Goal: Task Accomplishment & Management: Complete application form

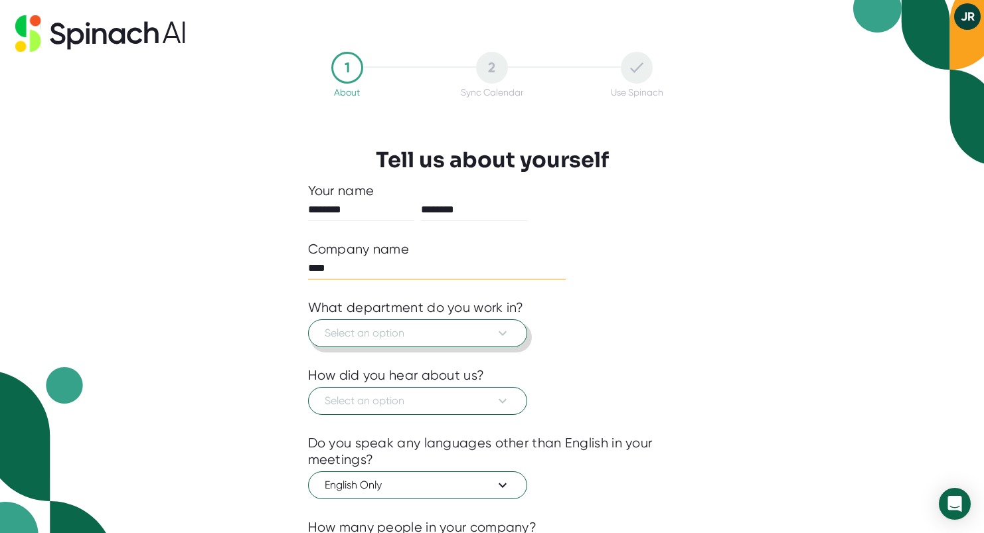
type input "****"
click at [428, 332] on span "Select an option" at bounding box center [418, 333] width 186 height 16
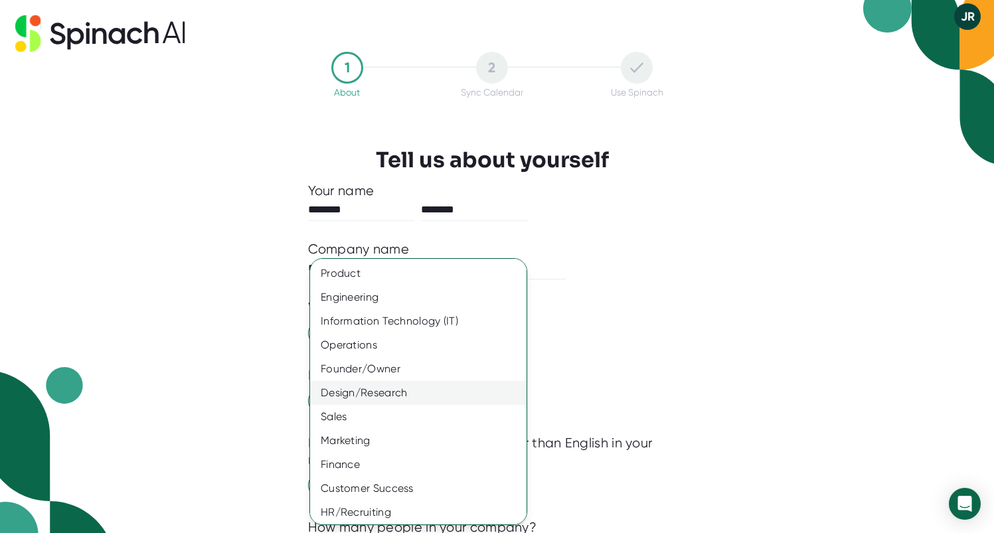
click at [393, 392] on div "Design/Research" at bounding box center [423, 393] width 226 height 24
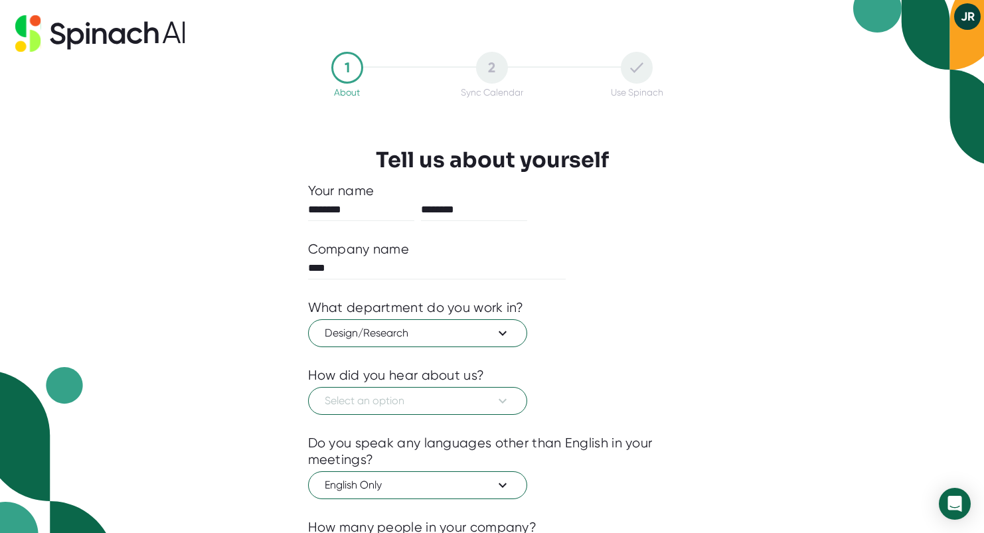
click at [393, 392] on button "Select an option" at bounding box center [417, 401] width 219 height 28
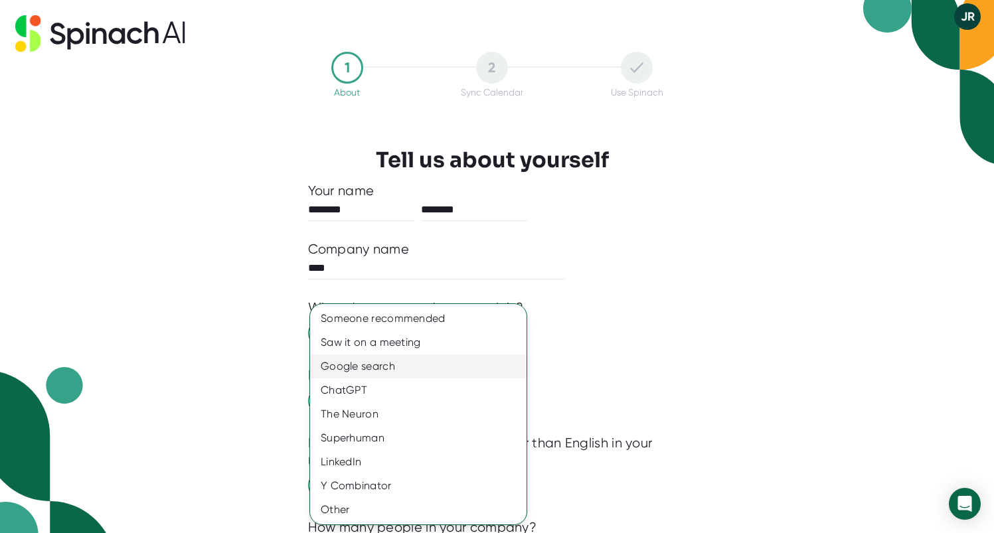
click at [395, 363] on div "Google search" at bounding box center [418, 367] width 217 height 24
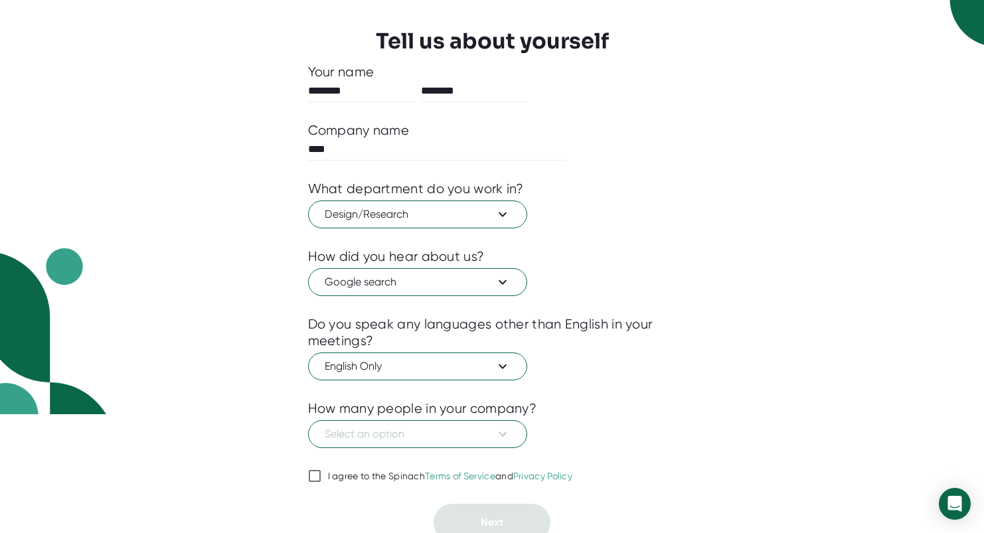
scroll to position [127, 0]
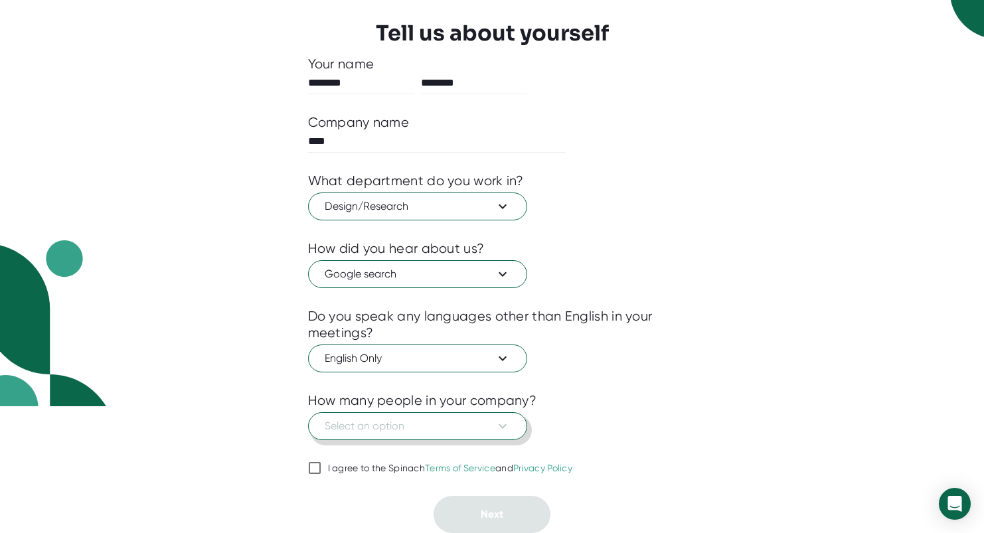
click at [454, 418] on button "Select an option" at bounding box center [417, 426] width 219 height 28
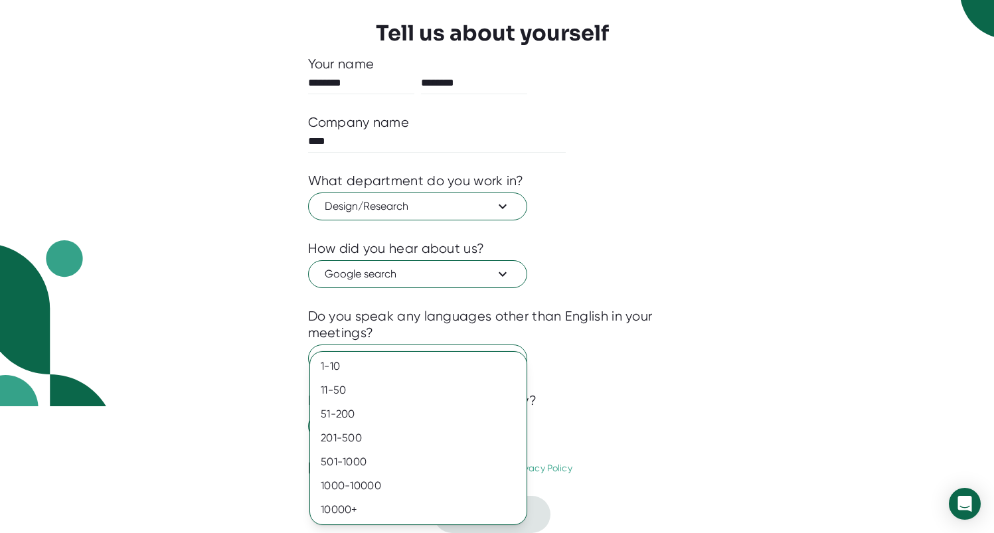
click at [440, 353] on ul "1-10 11-50 [PHONE_NUMBER] [PHONE_NUMBER] 10000+" at bounding box center [418, 438] width 217 height 173
click at [436, 361] on div "1-10" at bounding box center [418, 367] width 217 height 24
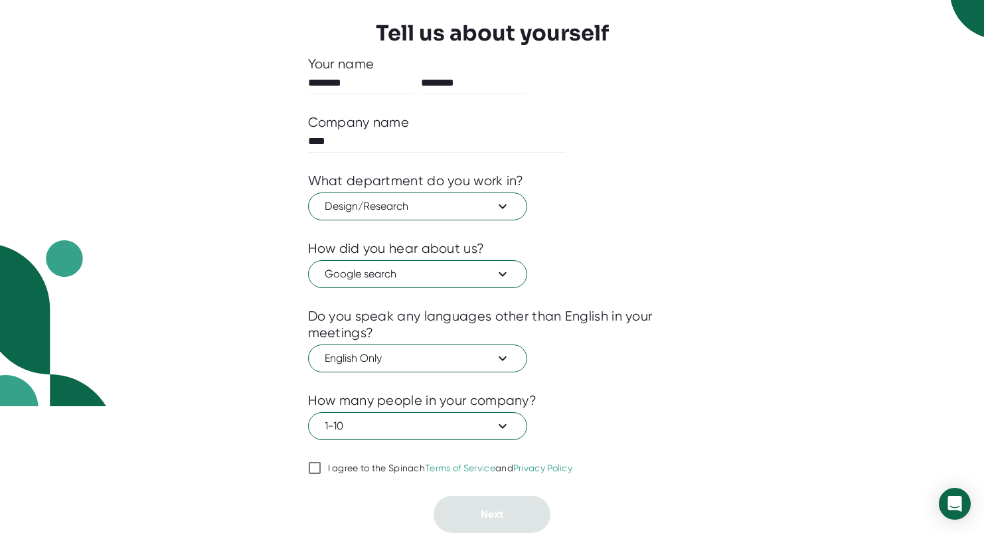
click at [306, 464] on div "1 About 2 Sync Calendar Use Spinach Tell us about yourself Your name ******** *…" at bounding box center [492, 229] width 435 height 608
click at [310, 466] on input "I agree to the Spinach Terms of Service and Privacy Policy" at bounding box center [314, 468] width 13 height 16
checkbox input "true"
click at [460, 508] on button "Next" at bounding box center [492, 514] width 117 height 37
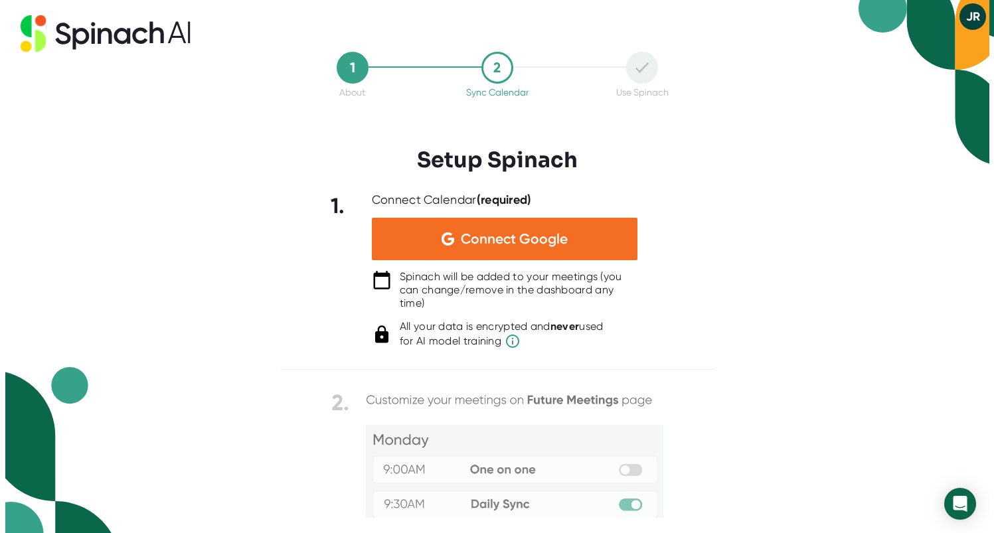
scroll to position [0, 0]
